Goal: Transaction & Acquisition: Purchase product/service

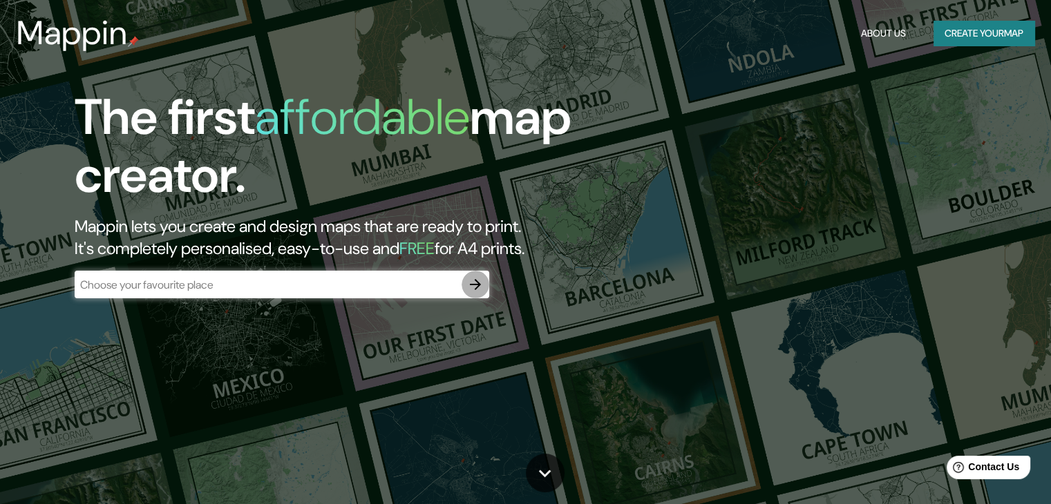
click at [471, 288] on icon "button" at bounding box center [475, 284] width 17 height 17
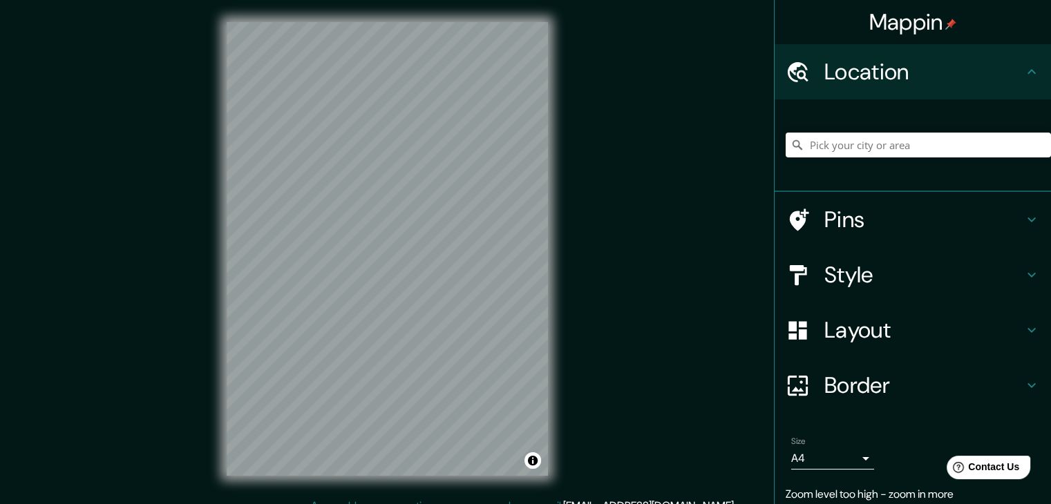
click at [463, 302] on div "© Mapbox © OpenStreetMap Improve this map" at bounding box center [387, 249] width 365 height 498
click at [824, 129] on div at bounding box center [918, 145] width 265 height 69
click at [842, 137] on input "Pick your city or area" at bounding box center [918, 145] width 265 height 25
paste input "Residencial los Hidalgos"
type input "Calle Residencial, 43983 [GEOGRAPHIC_DATA], [GEOGRAPHIC_DATA], [GEOGRAPHIC_DATA]"
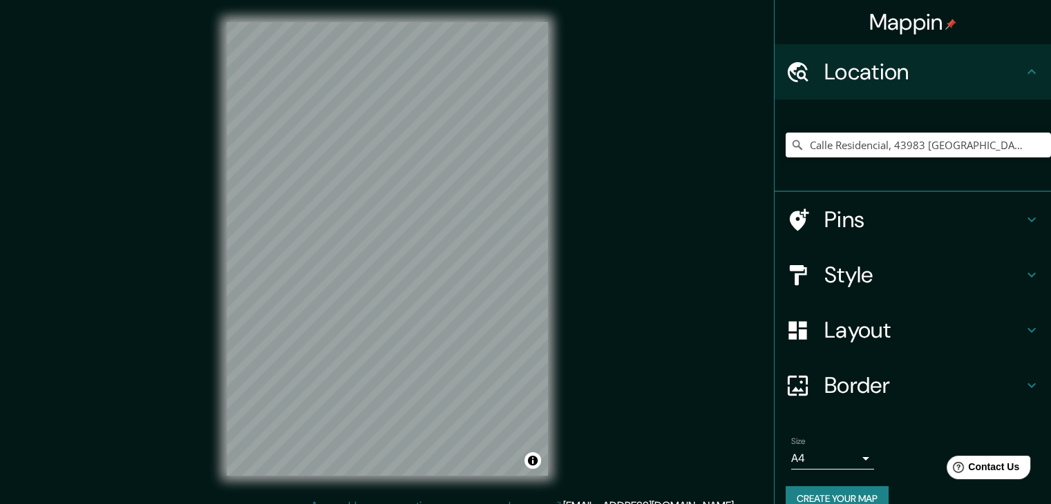
click at [498, 222] on div "Mappin Location [GEOGRAPHIC_DATA][PERSON_NAME][PERSON_NAME], [GEOGRAPHIC_DATA] …" at bounding box center [525, 260] width 1051 height 520
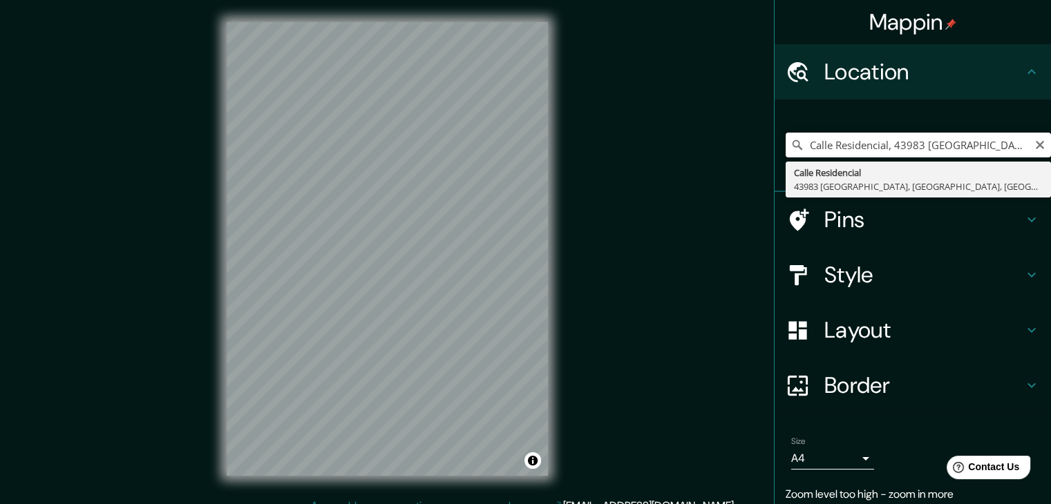
click at [884, 150] on input "Calle Residencial, 43983 [GEOGRAPHIC_DATA], [GEOGRAPHIC_DATA], [GEOGRAPHIC_DATA]" at bounding box center [918, 145] width 265 height 25
click at [884, 151] on input "Calle Residencial, 43983 [GEOGRAPHIC_DATA], [GEOGRAPHIC_DATA], [GEOGRAPHIC_DATA]" at bounding box center [918, 145] width 265 height 25
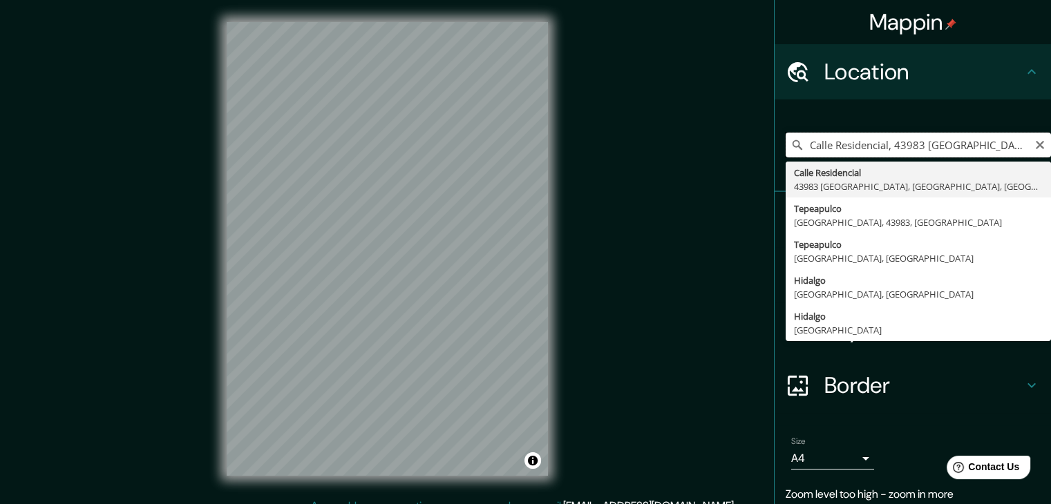
click at [884, 151] on input "Calle Residencial, 43983 [GEOGRAPHIC_DATA], [GEOGRAPHIC_DATA], [GEOGRAPHIC_DATA]" at bounding box center [918, 145] width 265 height 25
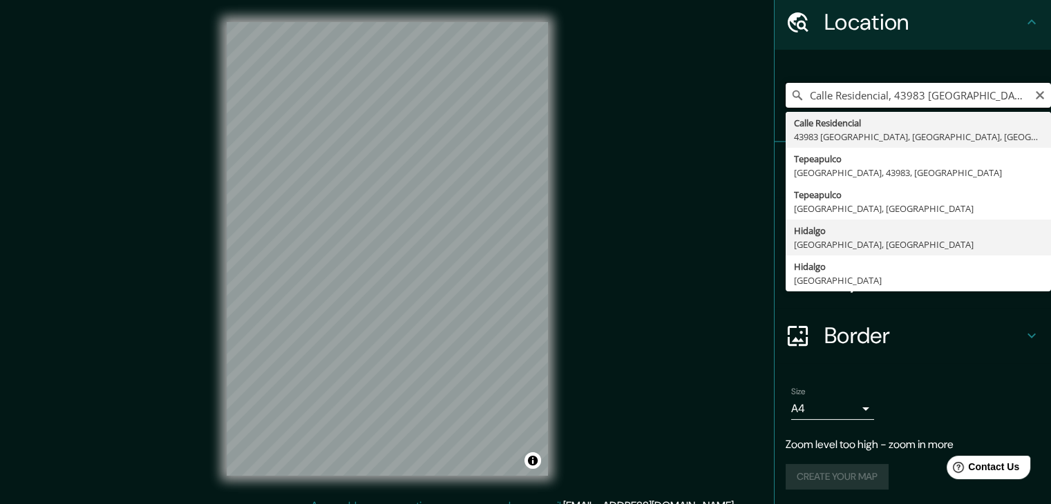
scroll to position [51, 0]
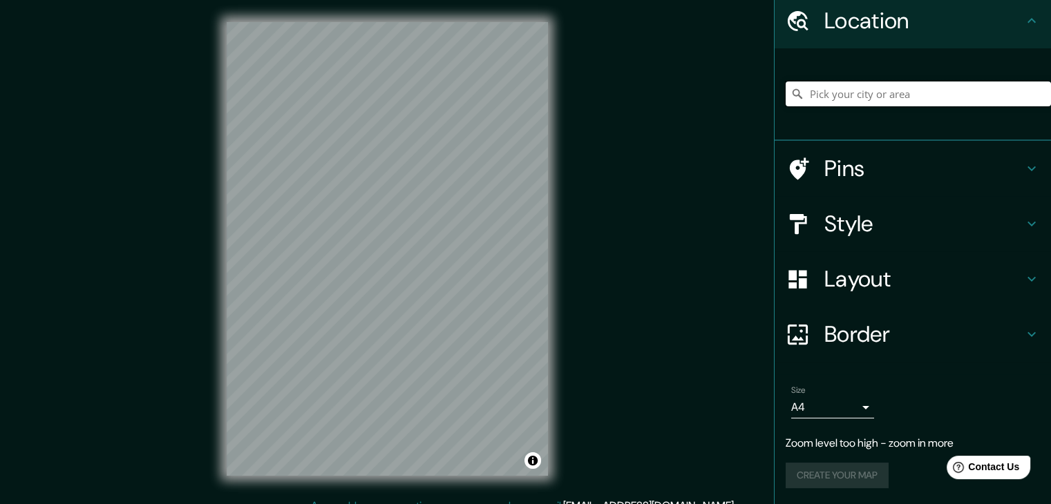
click at [810, 97] on input "Pick your city or area" at bounding box center [918, 94] width 265 height 25
paste input "Residencial los Hidalgos"
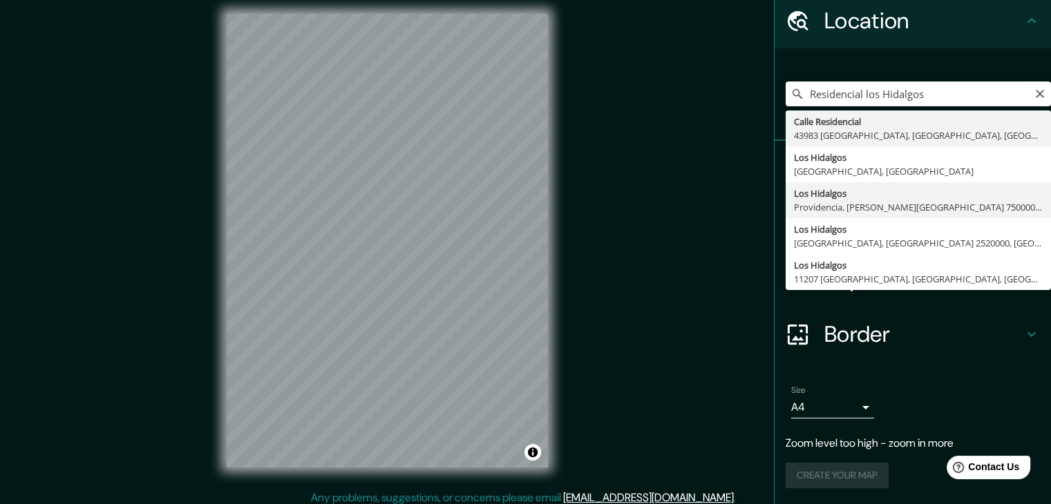
scroll to position [16, 0]
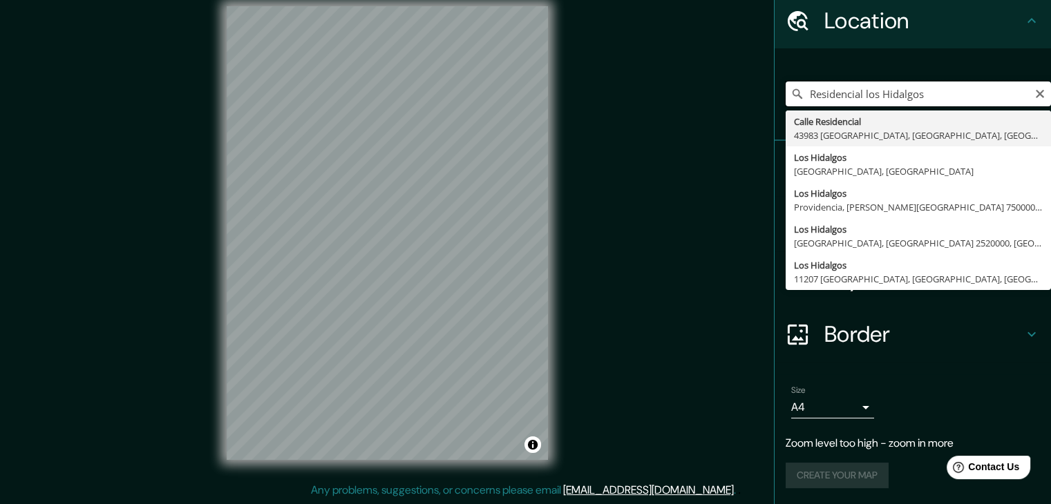
click at [1031, 99] on input "Residencial los Hidalgos" at bounding box center [918, 94] width 265 height 25
type input "Residencial los Hidalgos"
click at [1036, 92] on icon "Clear" at bounding box center [1040, 94] width 8 height 8
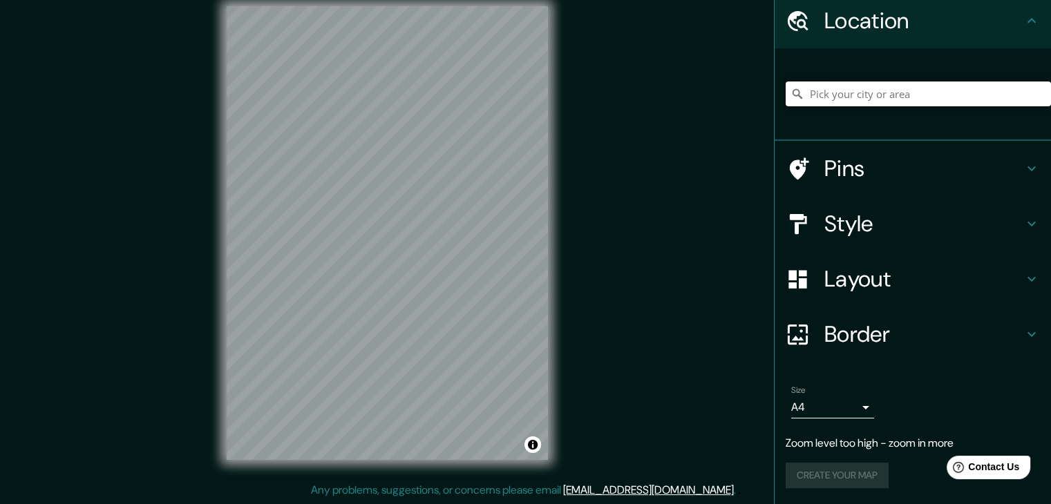
click at [912, 82] on input "Pick your city or area" at bounding box center [918, 94] width 265 height 25
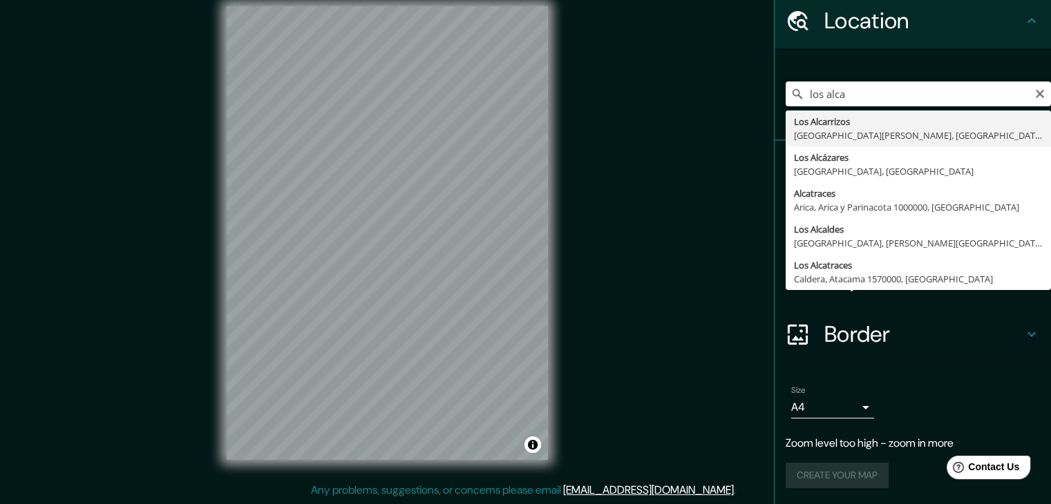
type input "Los Alcarrizos, [GEOGRAPHIC_DATA][PERSON_NAME], [GEOGRAPHIC_DATA]"
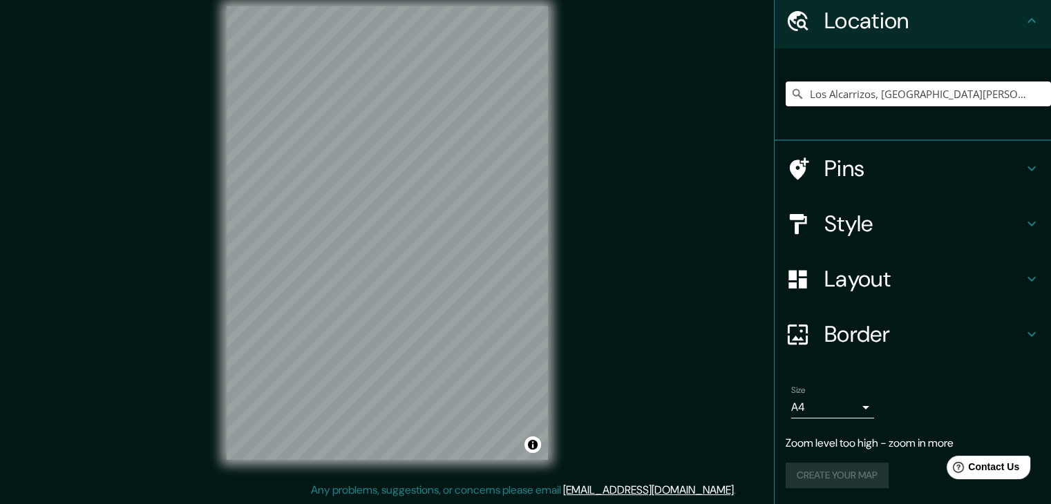
scroll to position [23, 0]
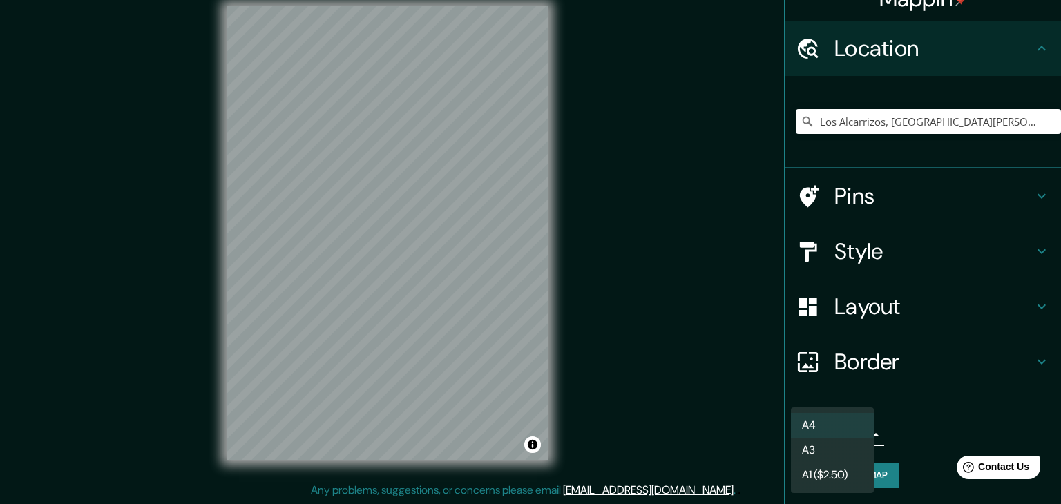
click at [846, 438] on body "Mappin Location [GEOGRAPHIC_DATA], [GEOGRAPHIC_DATA][PERSON_NAME], [GEOGRAPHIC_…" at bounding box center [530, 236] width 1061 height 504
click at [842, 425] on li "A4" at bounding box center [832, 425] width 83 height 25
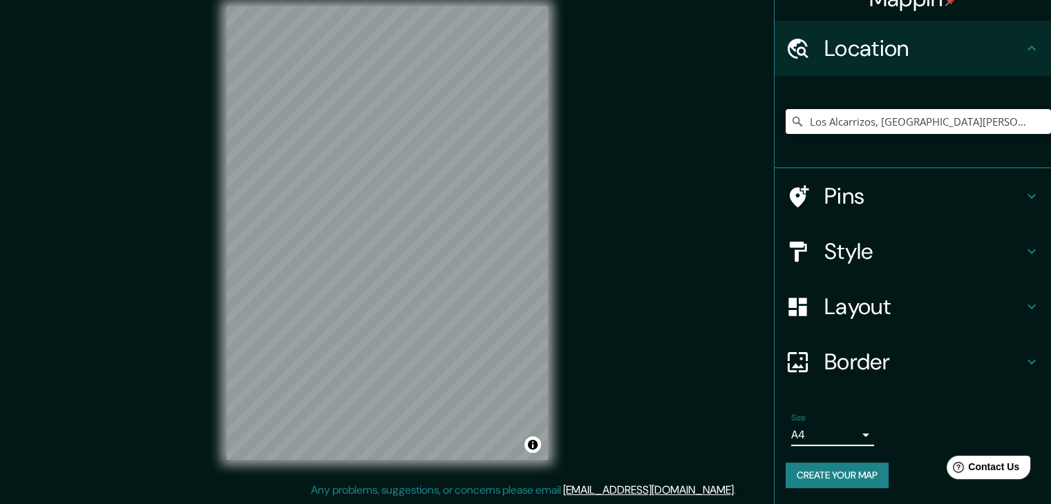
click at [850, 305] on h4 "Layout" at bounding box center [923, 307] width 199 height 28
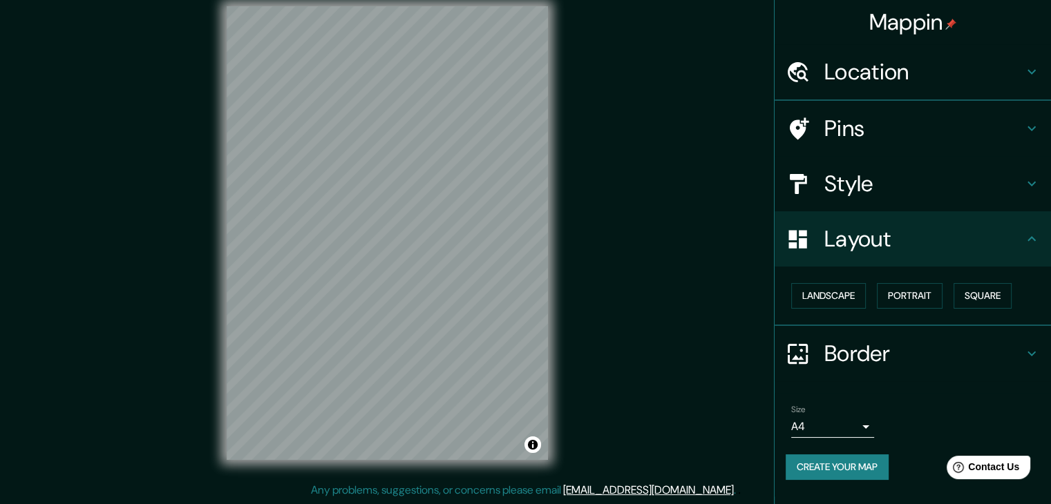
scroll to position [0, 0]
click at [793, 291] on button "Landscape" at bounding box center [828, 296] width 75 height 26
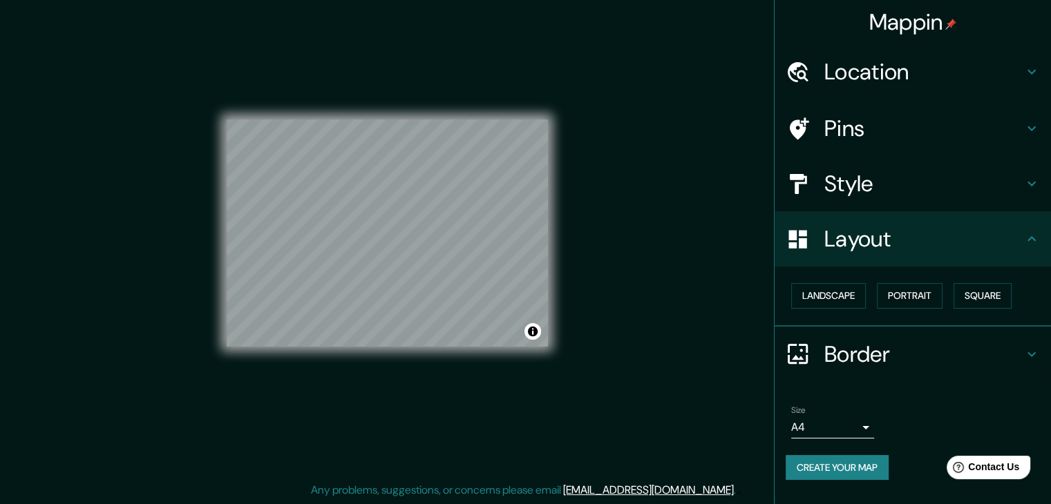
click at [904, 280] on div "Landscape [GEOGRAPHIC_DATA]" at bounding box center [918, 296] width 265 height 37
click at [913, 281] on div "Landscape [GEOGRAPHIC_DATA]" at bounding box center [918, 296] width 265 height 37
drag, startPoint x: 937, startPoint y: 282, endPoint x: 930, endPoint y: 296, distance: 15.4
click at [937, 283] on div "Landscape [GEOGRAPHIC_DATA]" at bounding box center [918, 296] width 265 height 37
click at [930, 296] on button "Portrait" at bounding box center [910, 296] width 66 height 26
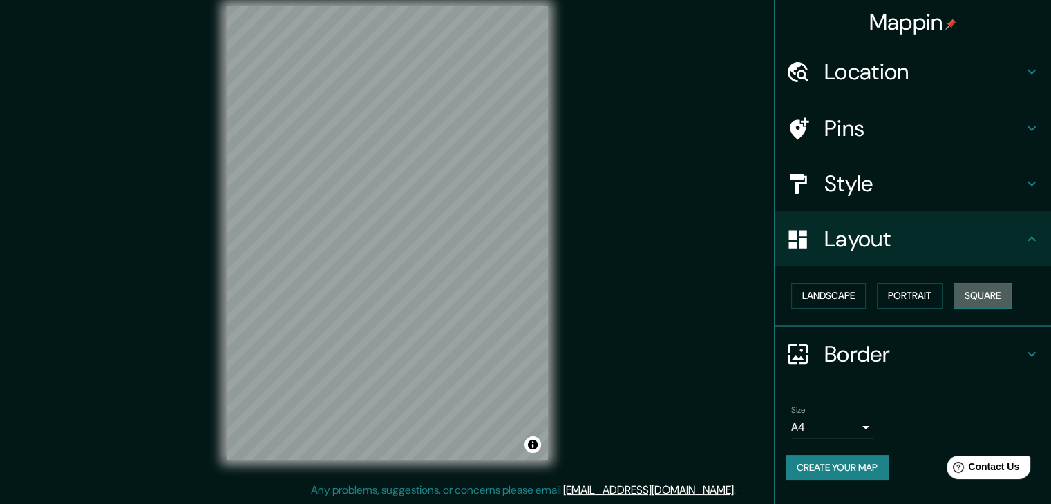
click at [994, 298] on button "Square" at bounding box center [982, 296] width 58 height 26
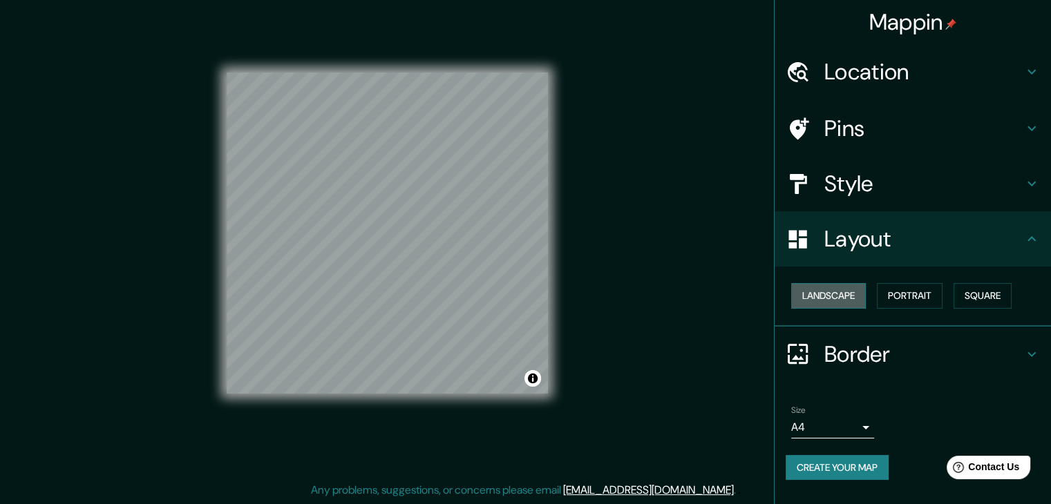
click at [833, 293] on button "Landscape" at bounding box center [828, 296] width 75 height 26
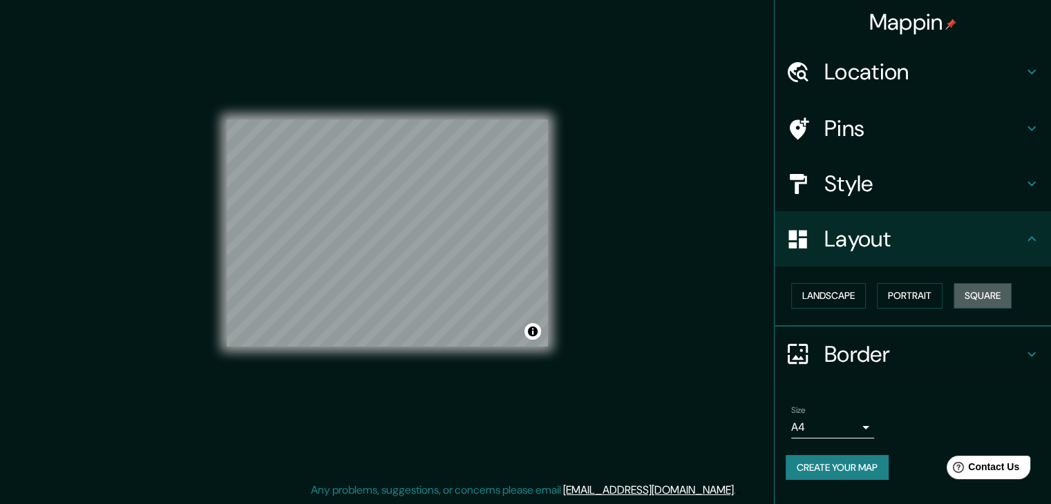
drag, startPoint x: 995, startPoint y: 299, endPoint x: 971, endPoint y: 277, distance: 32.8
click at [996, 299] on button "Square" at bounding box center [982, 296] width 58 height 26
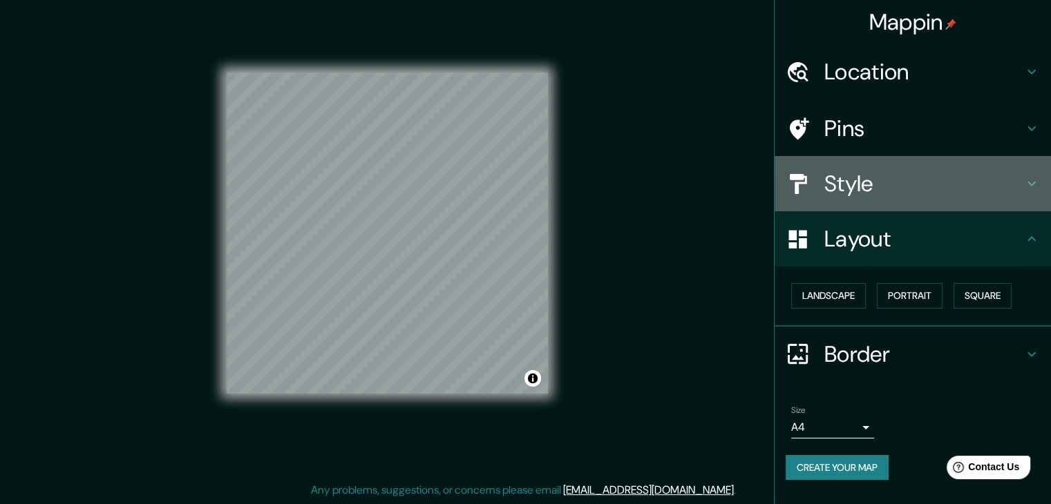
click at [864, 195] on h4 "Style" at bounding box center [923, 184] width 199 height 28
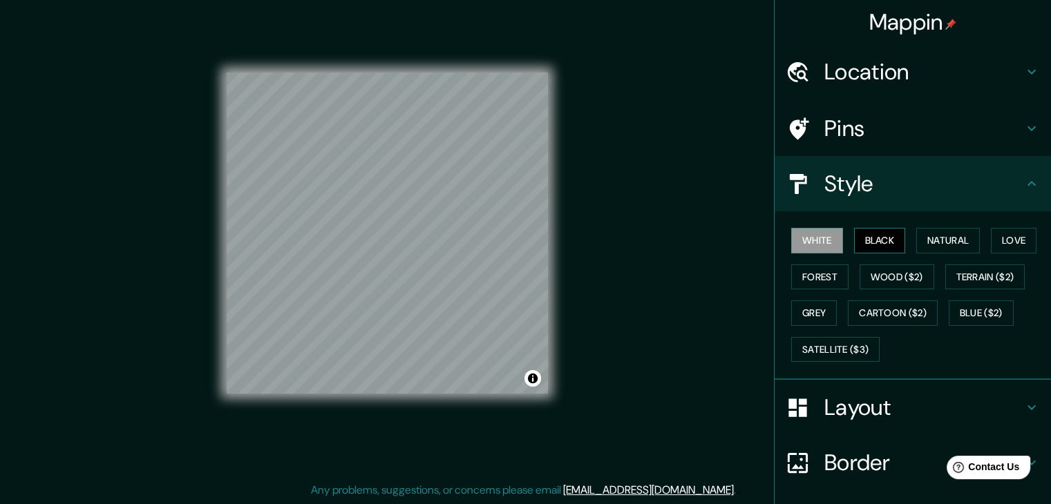
click at [870, 243] on button "Black" at bounding box center [880, 241] width 52 height 26
click at [798, 238] on button "White" at bounding box center [817, 241] width 52 height 26
click at [966, 233] on button "Natural" at bounding box center [948, 241] width 64 height 26
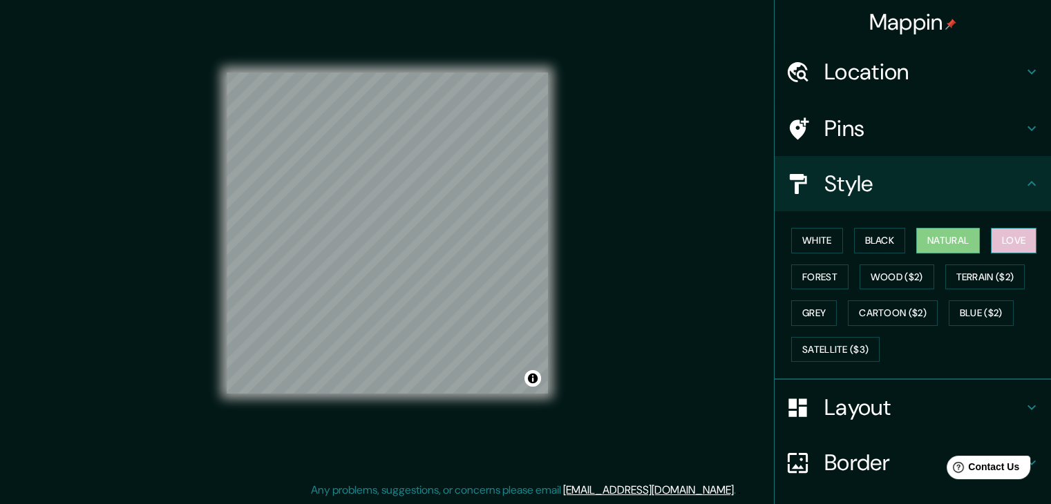
click at [1015, 232] on button "Love" at bounding box center [1014, 241] width 46 height 26
click at [921, 230] on button "Natural" at bounding box center [948, 241] width 64 height 26
click at [806, 271] on button "Forest" at bounding box center [819, 278] width 57 height 26
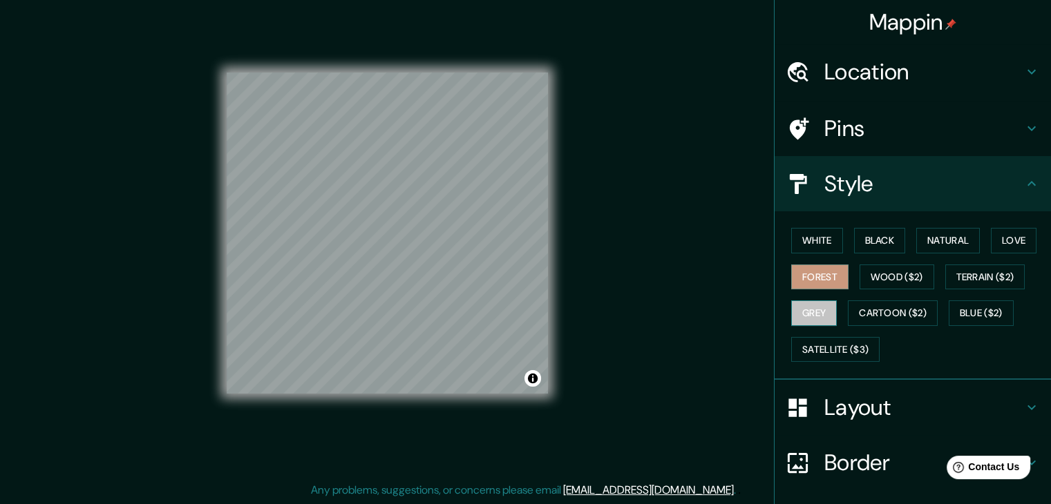
click at [805, 307] on button "Grey" at bounding box center [814, 314] width 46 height 26
click at [865, 318] on button "Cartoon ($2)" at bounding box center [893, 314] width 90 height 26
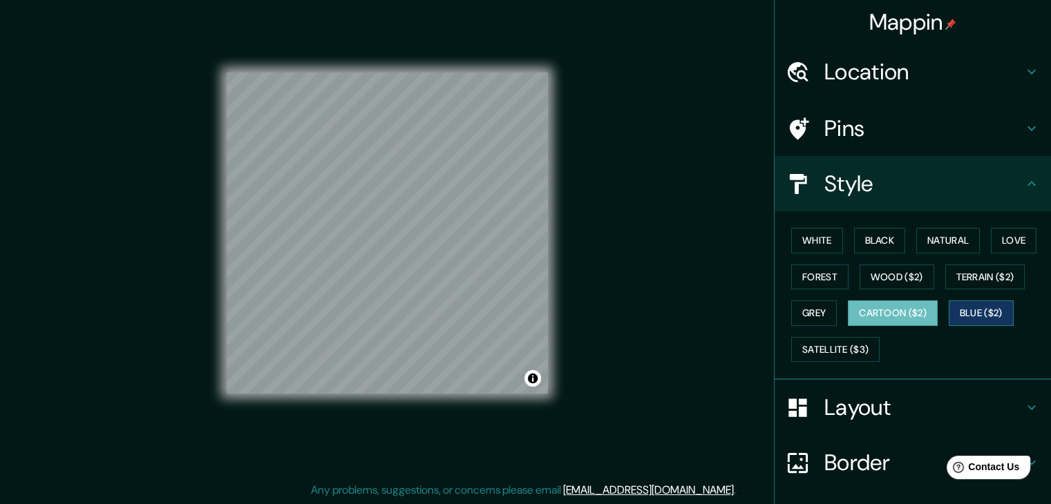
click at [963, 304] on button "Blue ($2)" at bounding box center [981, 314] width 65 height 26
click at [837, 343] on button "Satellite ($3)" at bounding box center [835, 350] width 88 height 26
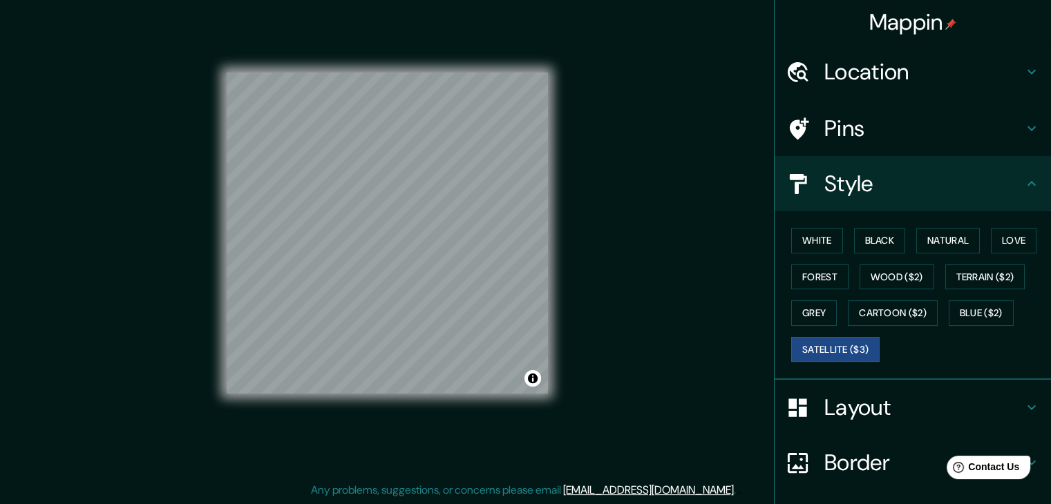
drag, startPoint x: 907, startPoint y: 274, endPoint x: 917, endPoint y: 349, distance: 75.2
click at [917, 349] on div "White Black Natural Love Forest Wood ($2) Terrain ($2) Grey Cartoon ($2) Blue (…" at bounding box center [918, 294] width 265 height 145
click at [811, 234] on button "White" at bounding box center [817, 241] width 52 height 26
click at [872, 138] on h4 "Pins" at bounding box center [923, 129] width 199 height 28
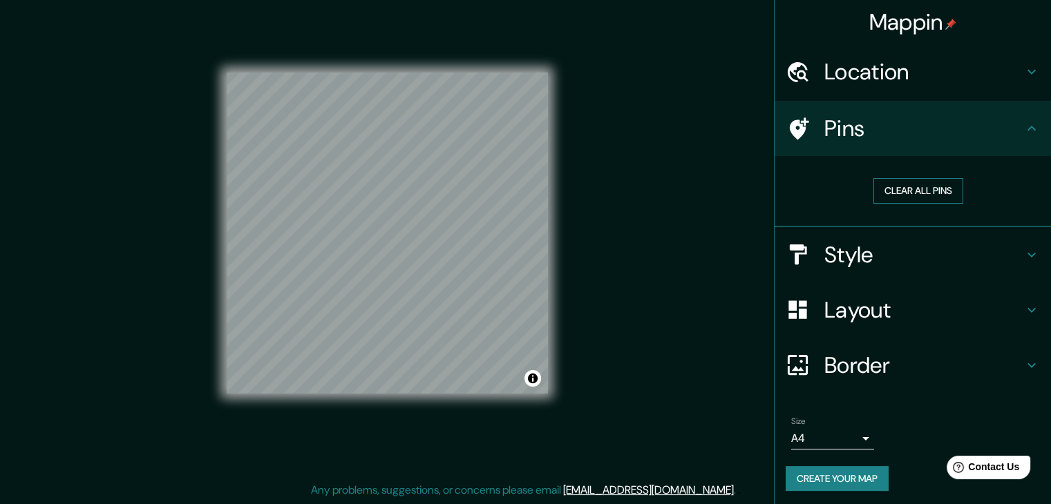
click at [884, 189] on button "Clear all pins" at bounding box center [918, 191] width 90 height 26
click at [835, 78] on h4 "Location" at bounding box center [923, 72] width 199 height 28
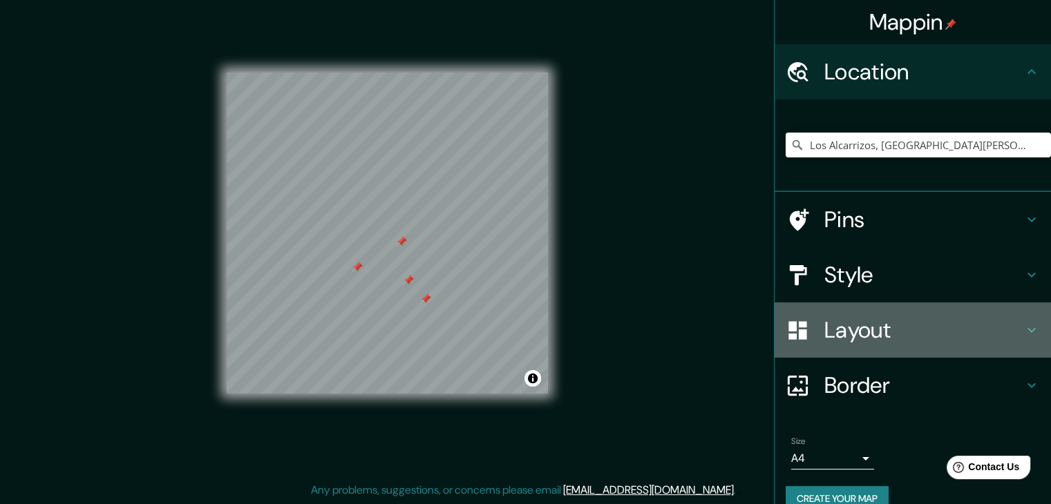
click at [847, 351] on div "Layout" at bounding box center [912, 330] width 276 height 55
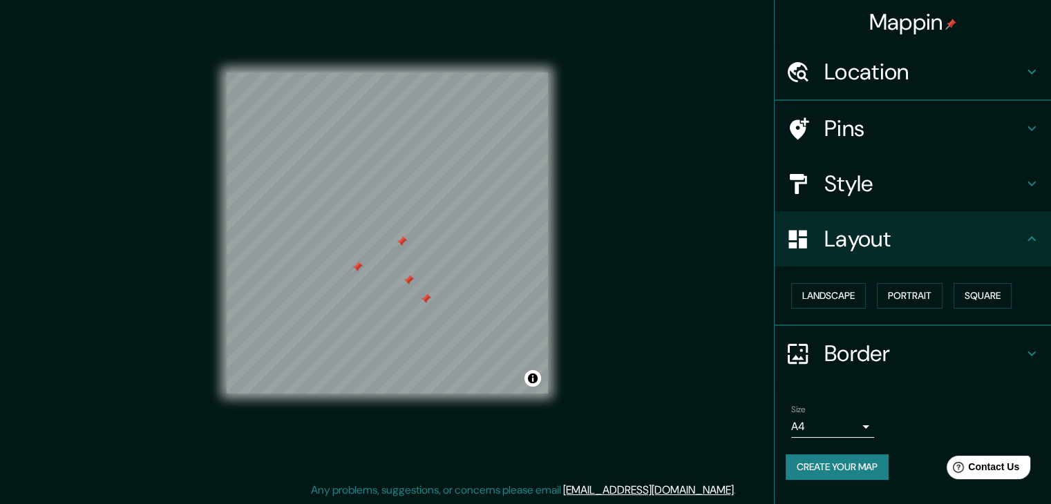
click at [835, 392] on ul "Location [GEOGRAPHIC_DATA], [GEOGRAPHIC_DATA][PERSON_NAME], [GEOGRAPHIC_DATA] P…" at bounding box center [912, 270] width 276 height 453
click at [842, 347] on h4 "Border" at bounding box center [923, 355] width 199 height 28
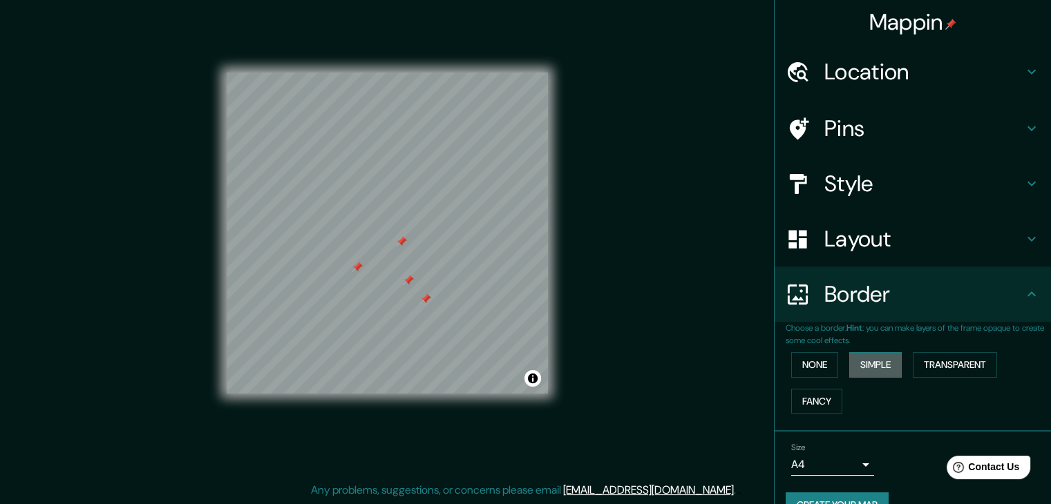
click at [876, 357] on button "Simple" at bounding box center [875, 365] width 53 height 26
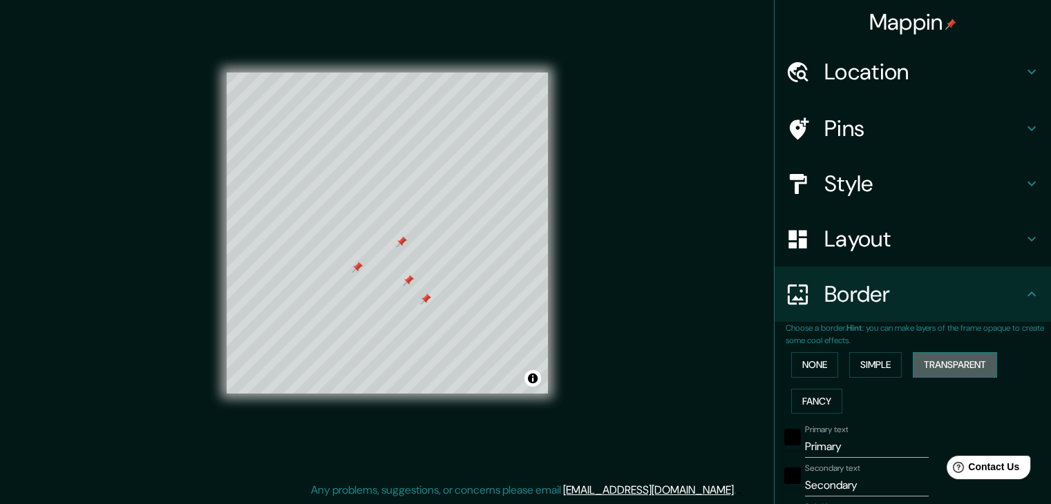
click at [989, 358] on button "Transparent" at bounding box center [955, 365] width 84 height 26
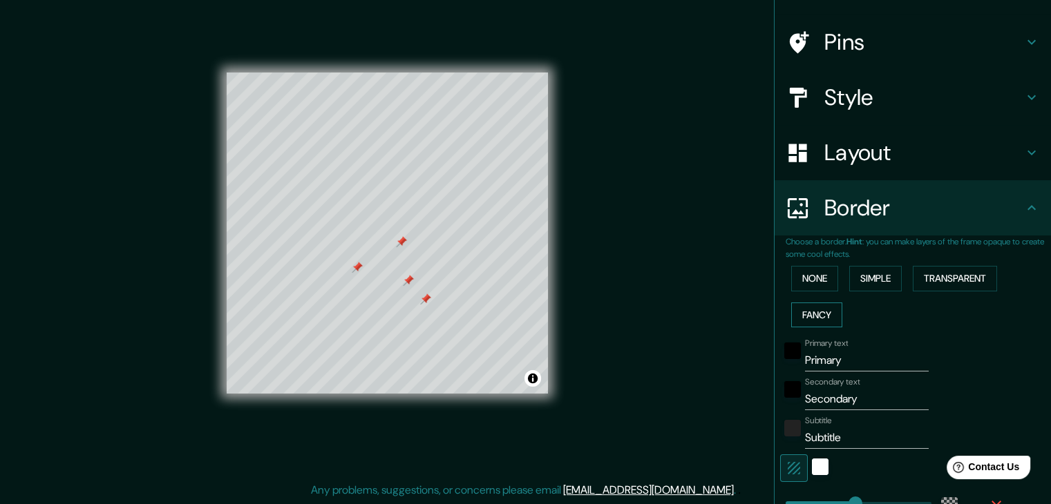
scroll to position [92, 0]
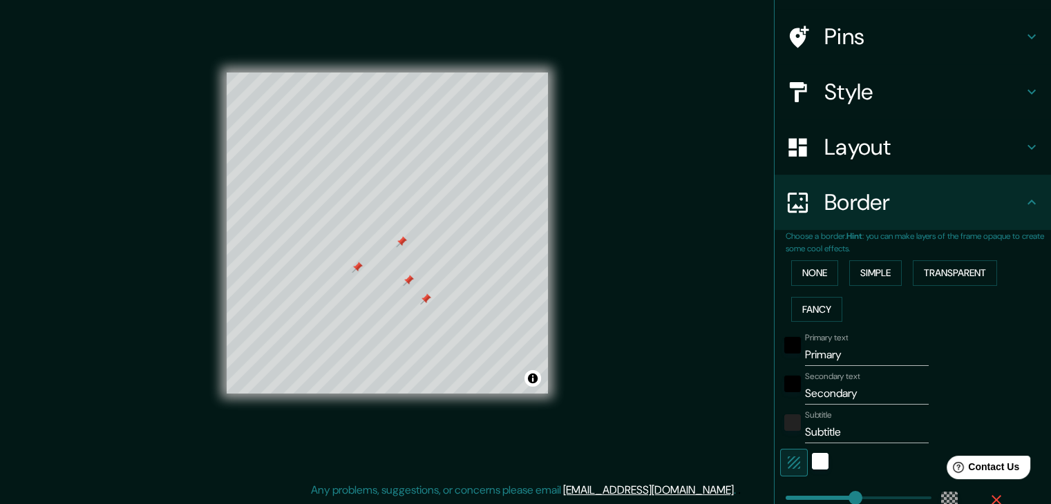
click at [792, 322] on div "None Simple Transparent Fancy" at bounding box center [918, 291] width 265 height 73
click at [792, 312] on button "Fancy" at bounding box center [816, 310] width 51 height 26
click at [801, 289] on div "None Simple Transparent Fancy" at bounding box center [918, 291] width 265 height 73
click at [801, 285] on div "None Simple Transparent Fancy" at bounding box center [918, 291] width 265 height 73
click at [799, 280] on button "None" at bounding box center [814, 273] width 47 height 26
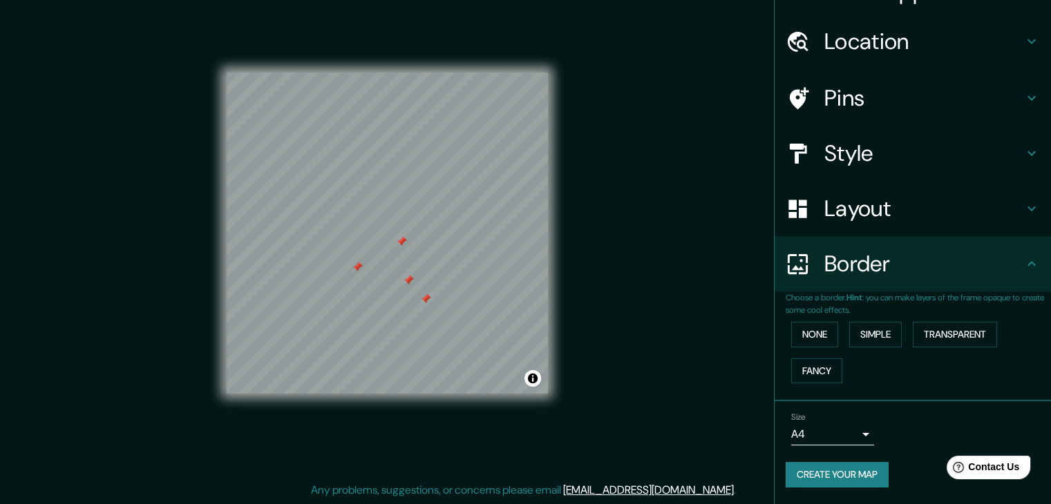
scroll to position [29, 0]
click at [799, 278] on div "Border" at bounding box center [912, 265] width 276 height 55
